Goal: Task Accomplishment & Management: Manage account settings

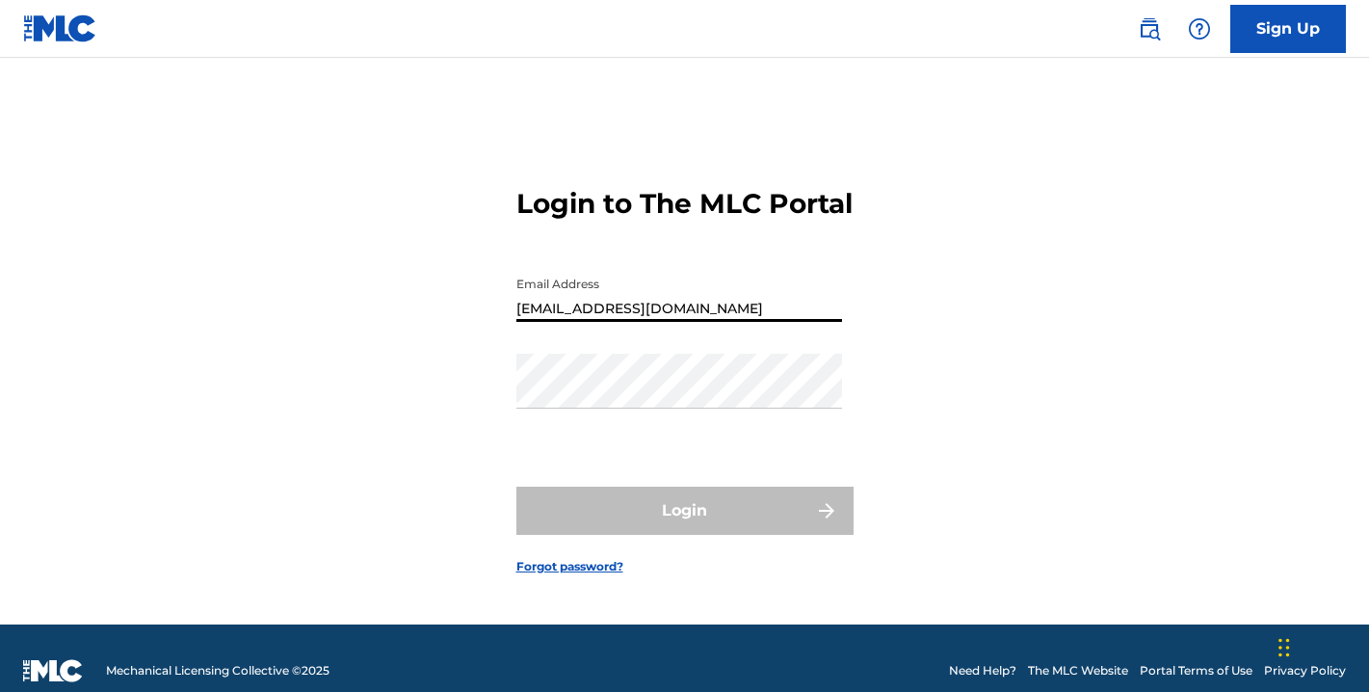
type input "[EMAIL_ADDRESS][DOMAIN_NAME]"
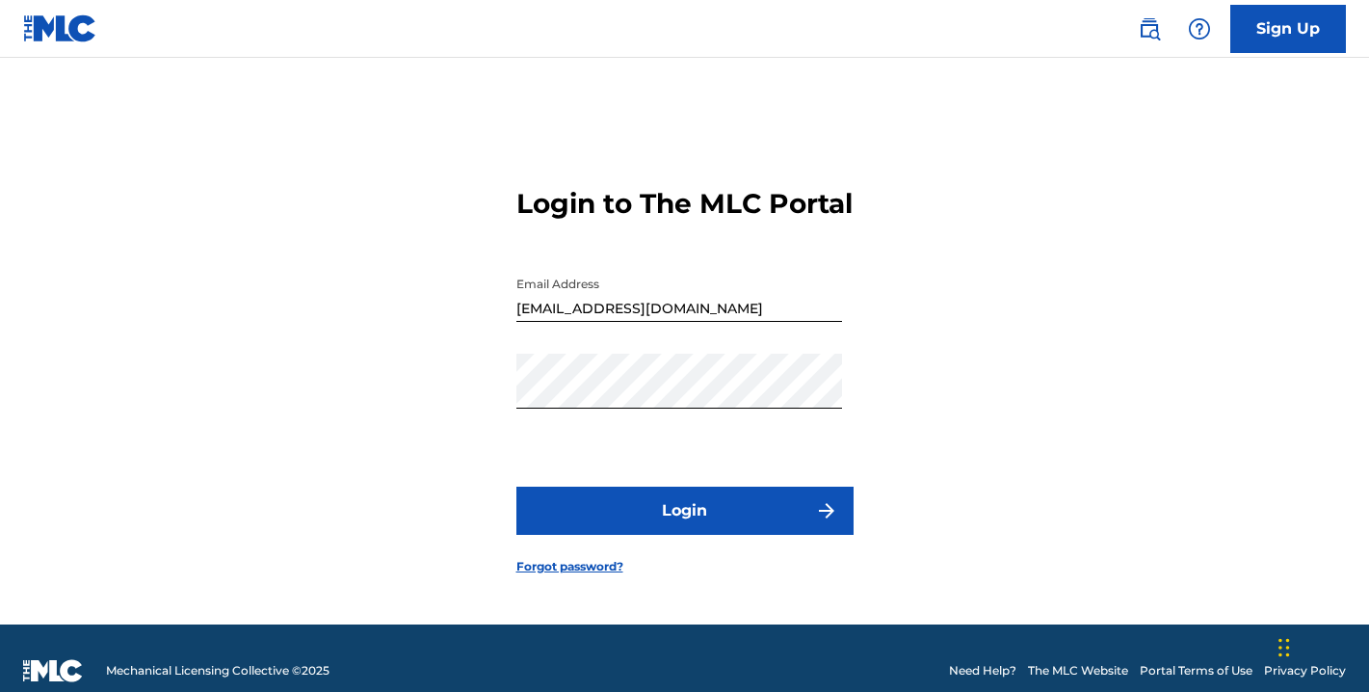
click at [705, 528] on button "Login" at bounding box center [684, 510] width 337 height 48
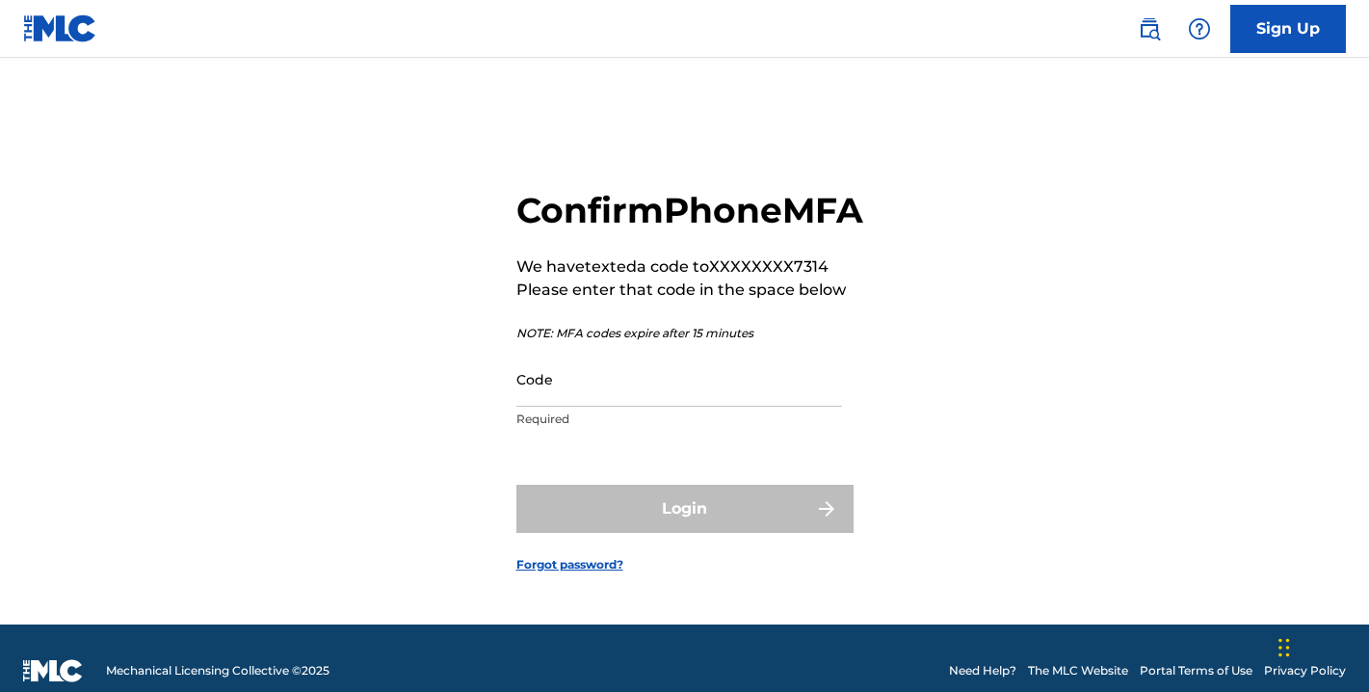
click at [664, 406] on input "Code" at bounding box center [679, 379] width 326 height 55
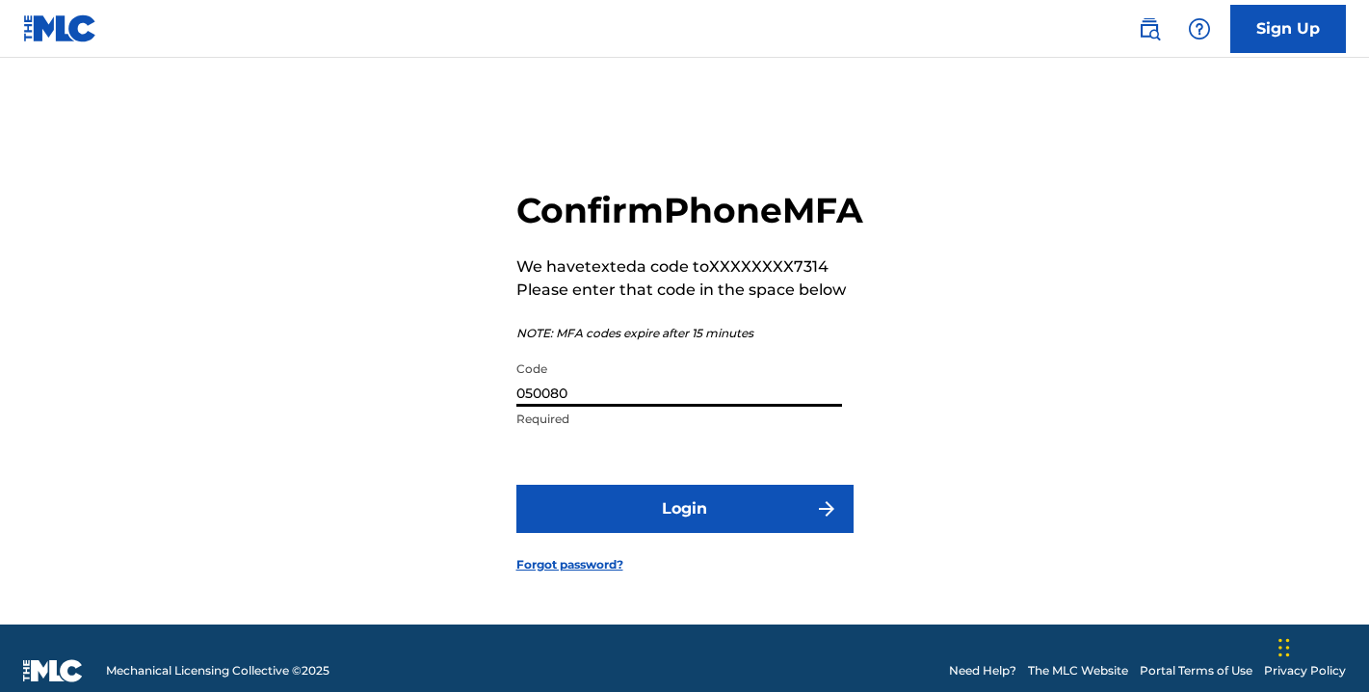
type input "050080"
click at [707, 533] on button "Login" at bounding box center [684, 509] width 337 height 48
